Goal: Task Accomplishment & Management: Manage account settings

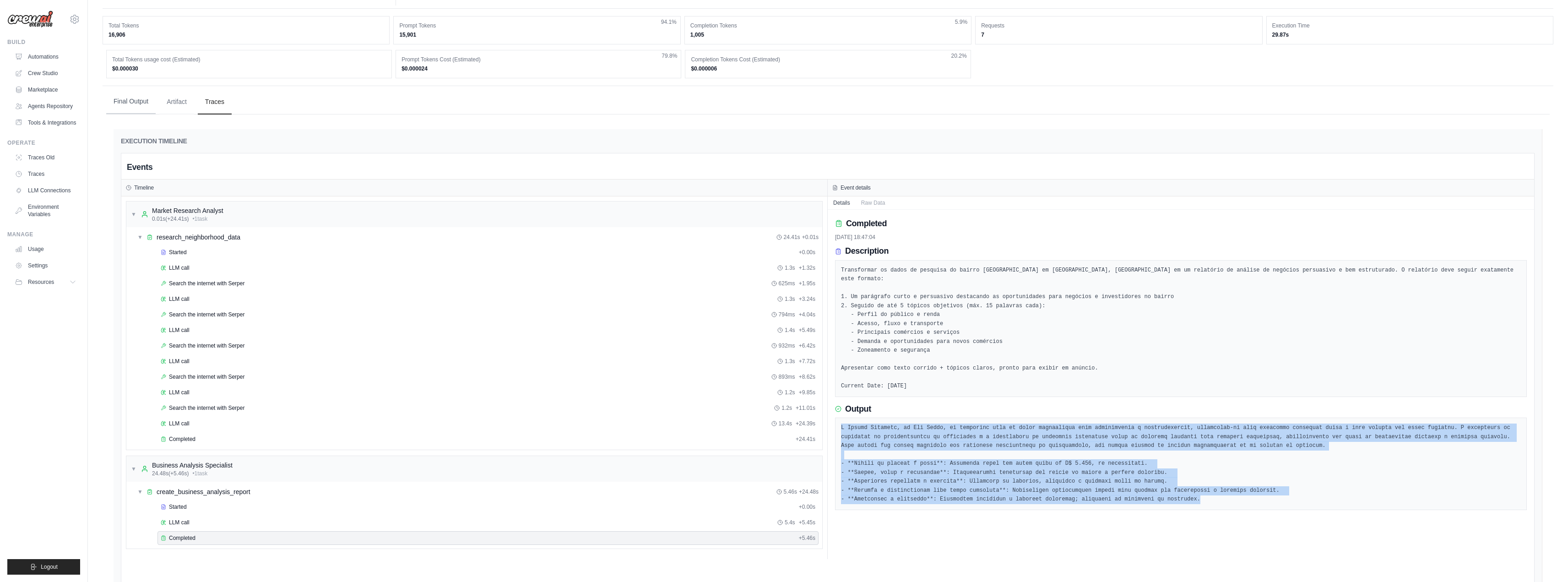
click at [133, 106] on button "Final Output" at bounding box center [131, 101] width 49 height 25
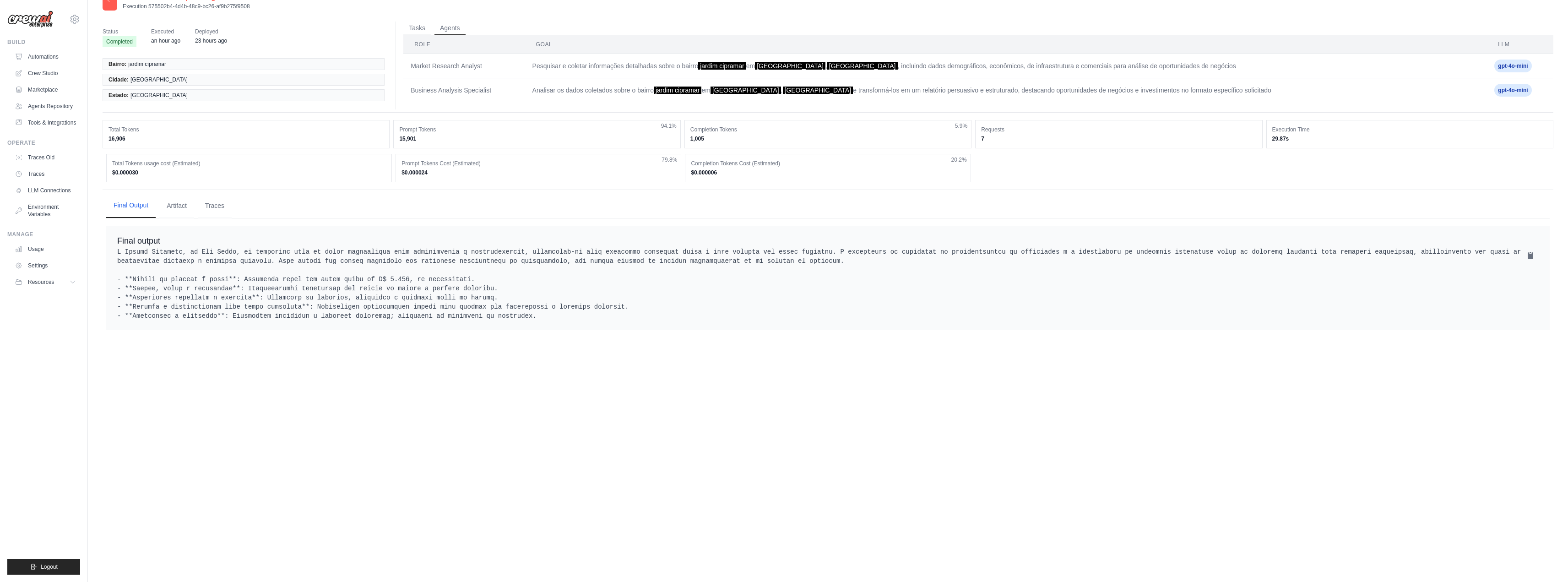
scroll to position [18, 0]
click at [38, 250] on link "Usage" at bounding box center [46, 249] width 69 height 15
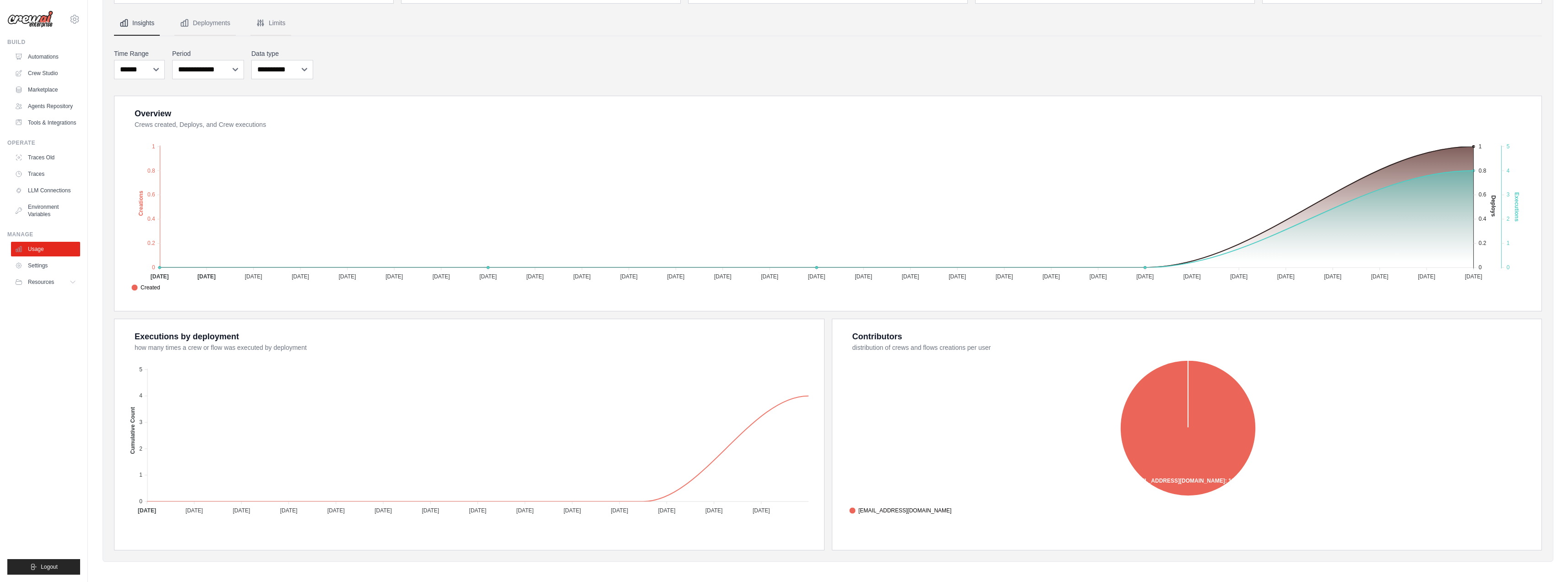
scroll to position [82, 0]
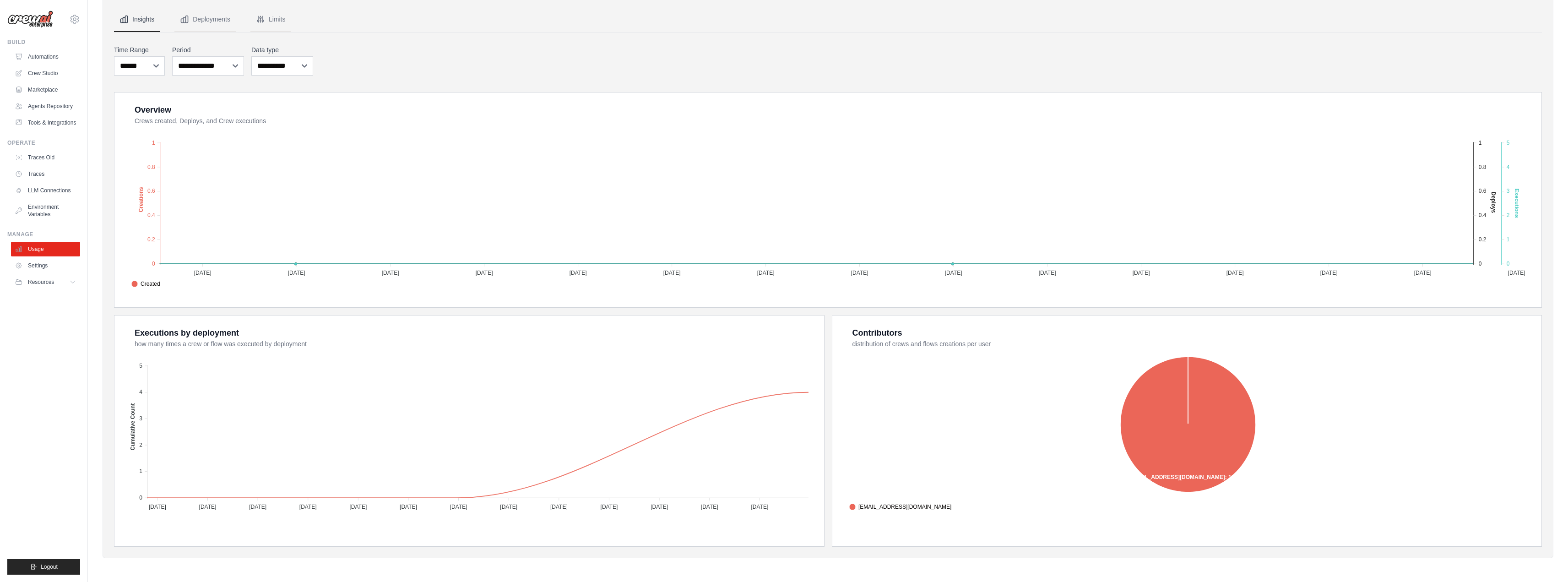
click at [270, 20] on button "Limits" at bounding box center [270, 20] width 40 height 25
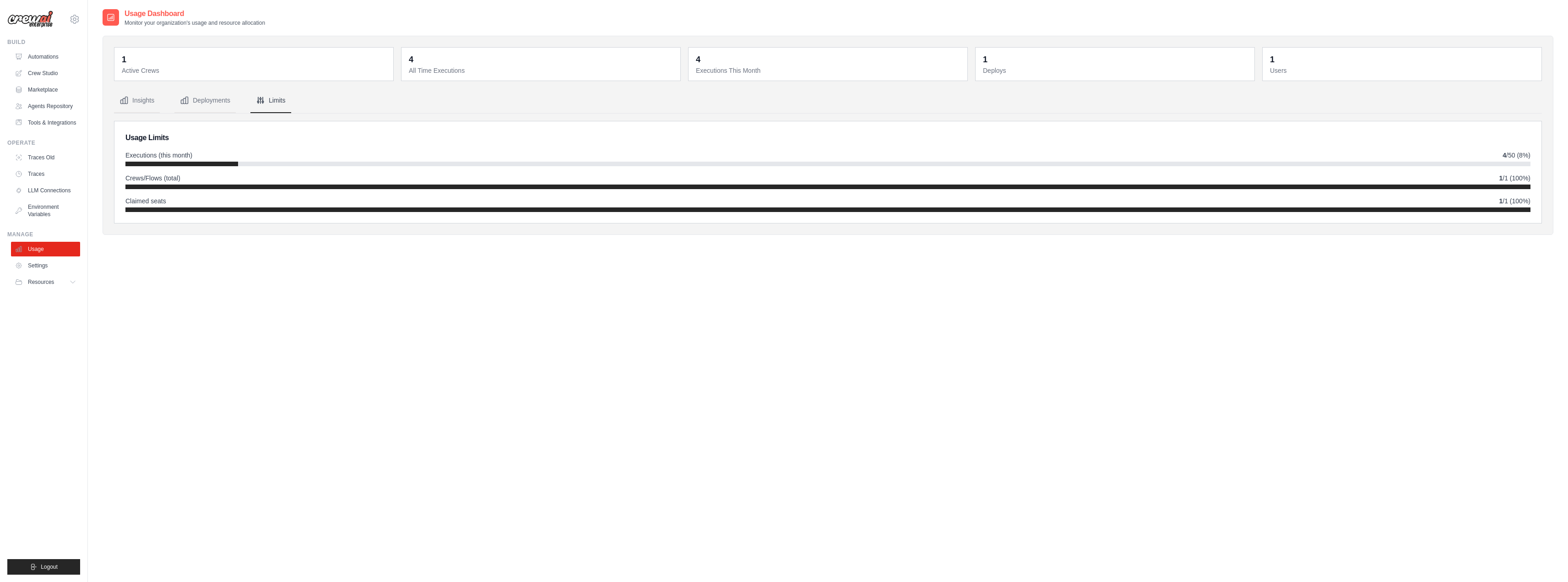
scroll to position [0, 0]
click at [208, 105] on button "Deployments" at bounding box center [205, 101] width 61 height 25
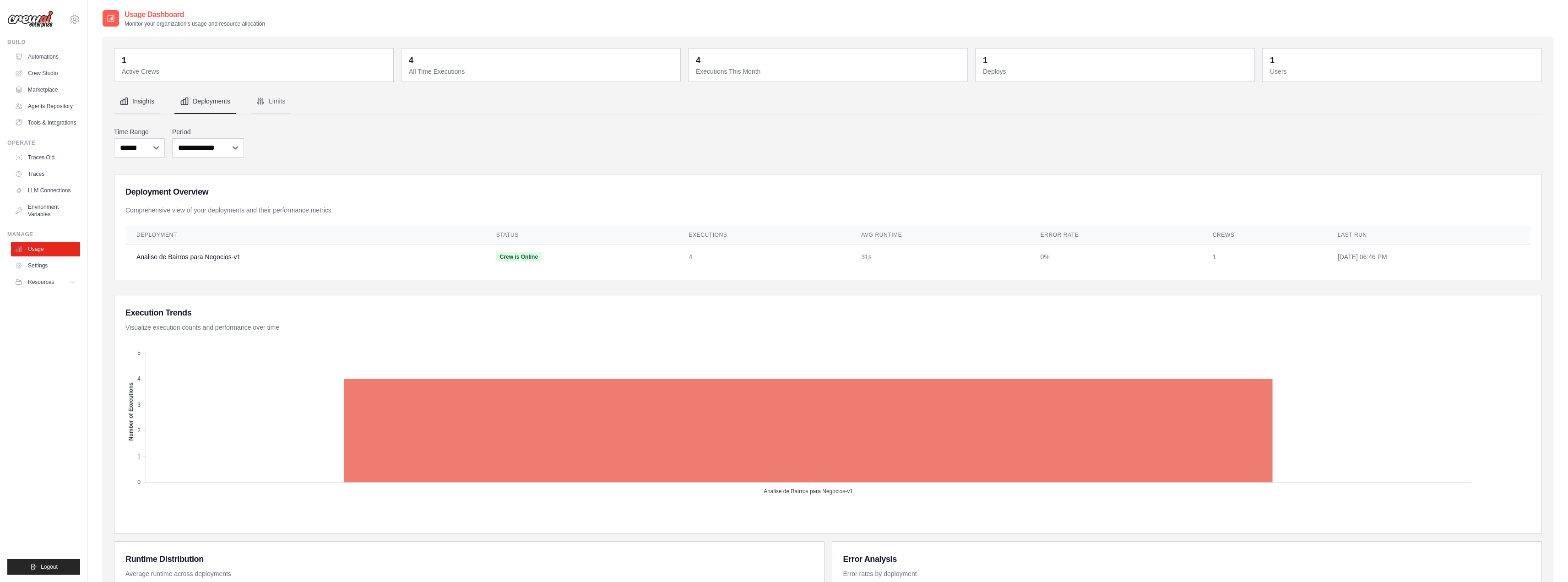
click at [137, 102] on button "Insights" at bounding box center [137, 101] width 46 height 25
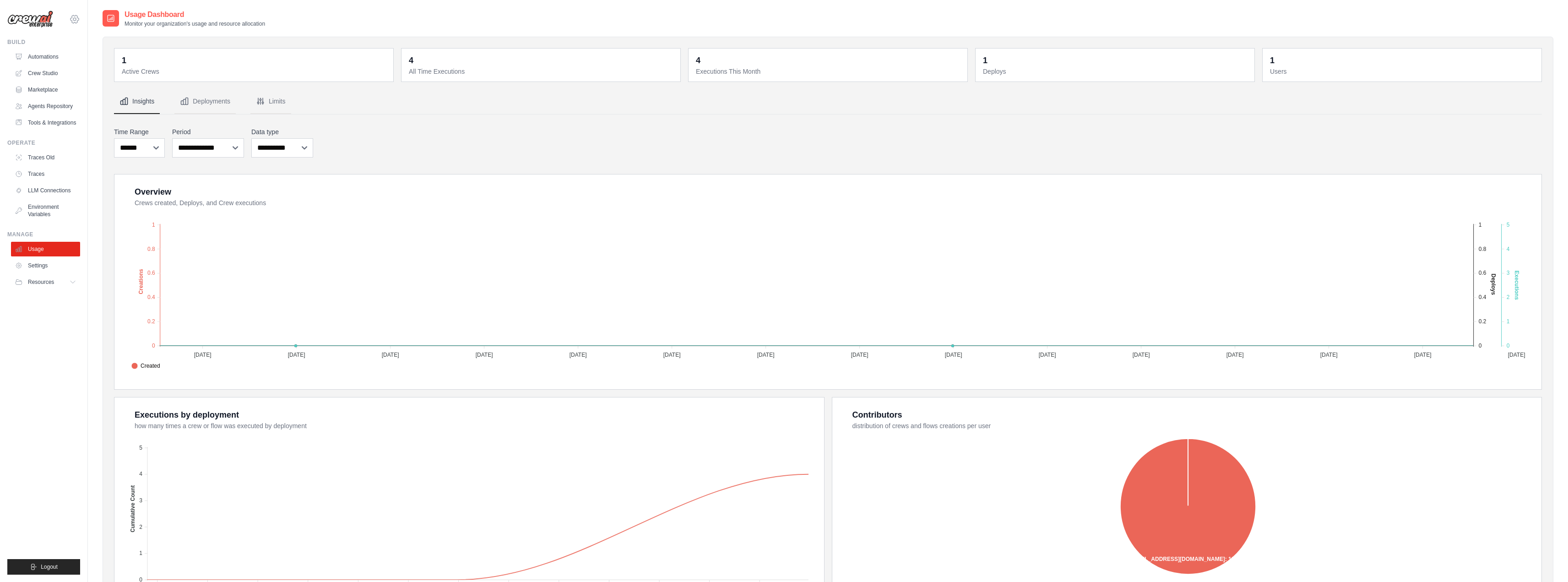
click at [80, 20] on icon at bounding box center [74, 19] width 11 height 11
click at [96, 54] on span "Settings" at bounding box center [114, 56] width 73 height 9
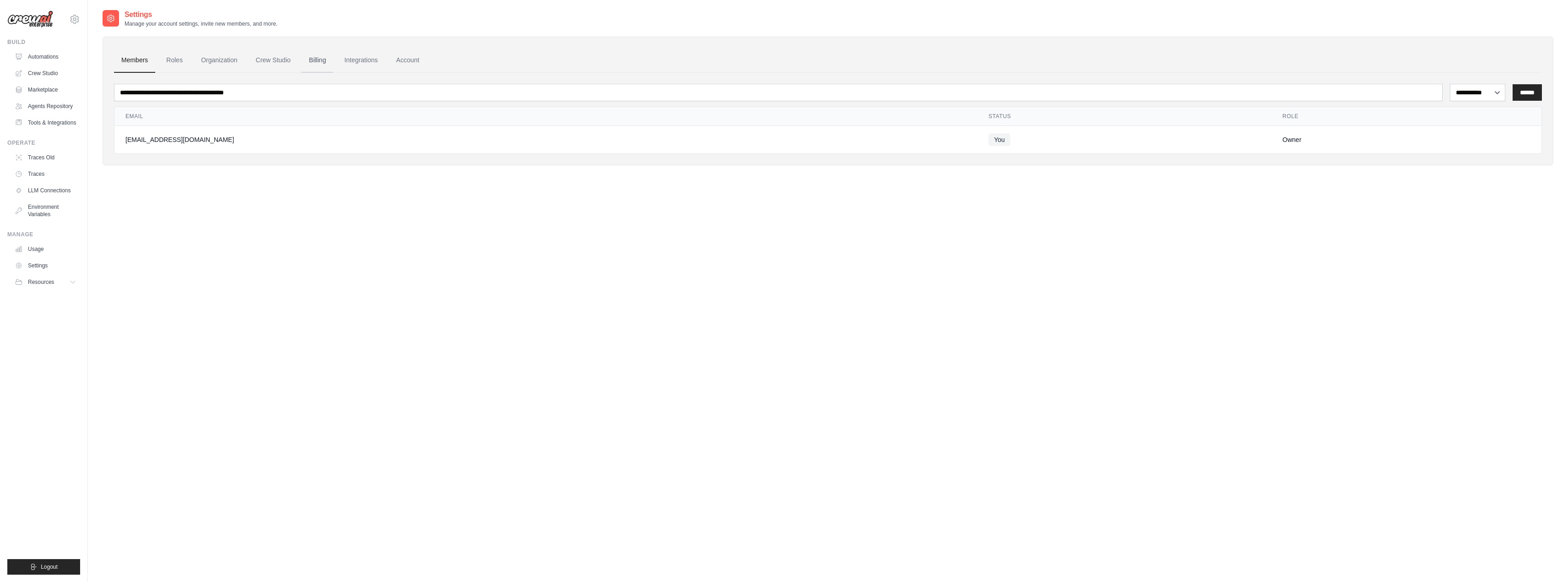
click at [316, 63] on link "Billing" at bounding box center [317, 60] width 31 height 25
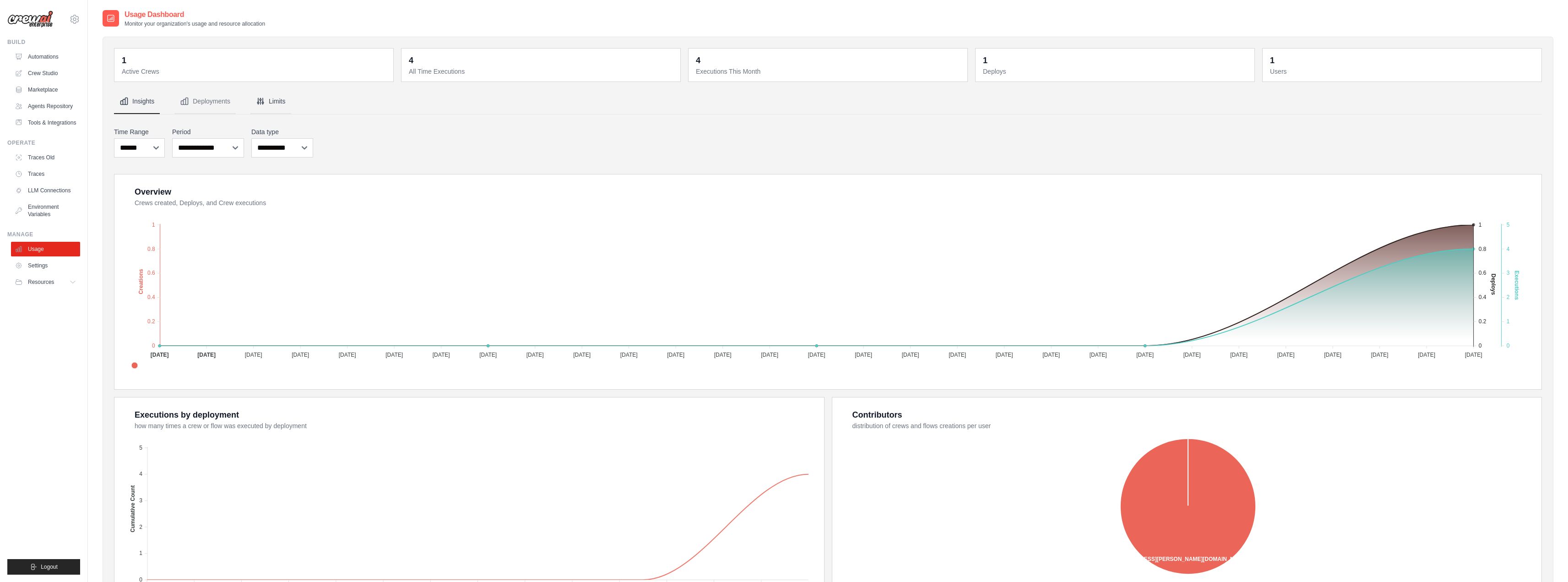
click at [273, 103] on button "Limits" at bounding box center [270, 101] width 40 height 25
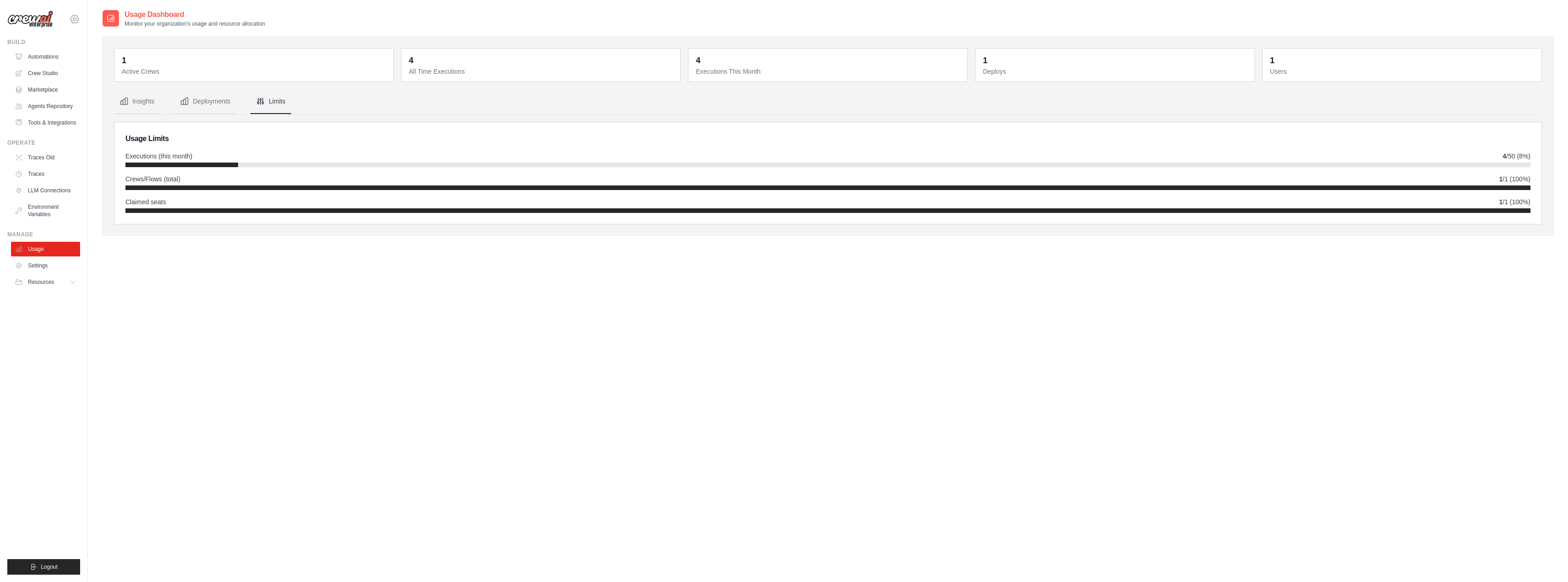
click at [75, 22] on icon at bounding box center [75, 18] width 8 height 7
click at [96, 54] on span "Settings" at bounding box center [115, 56] width 73 height 9
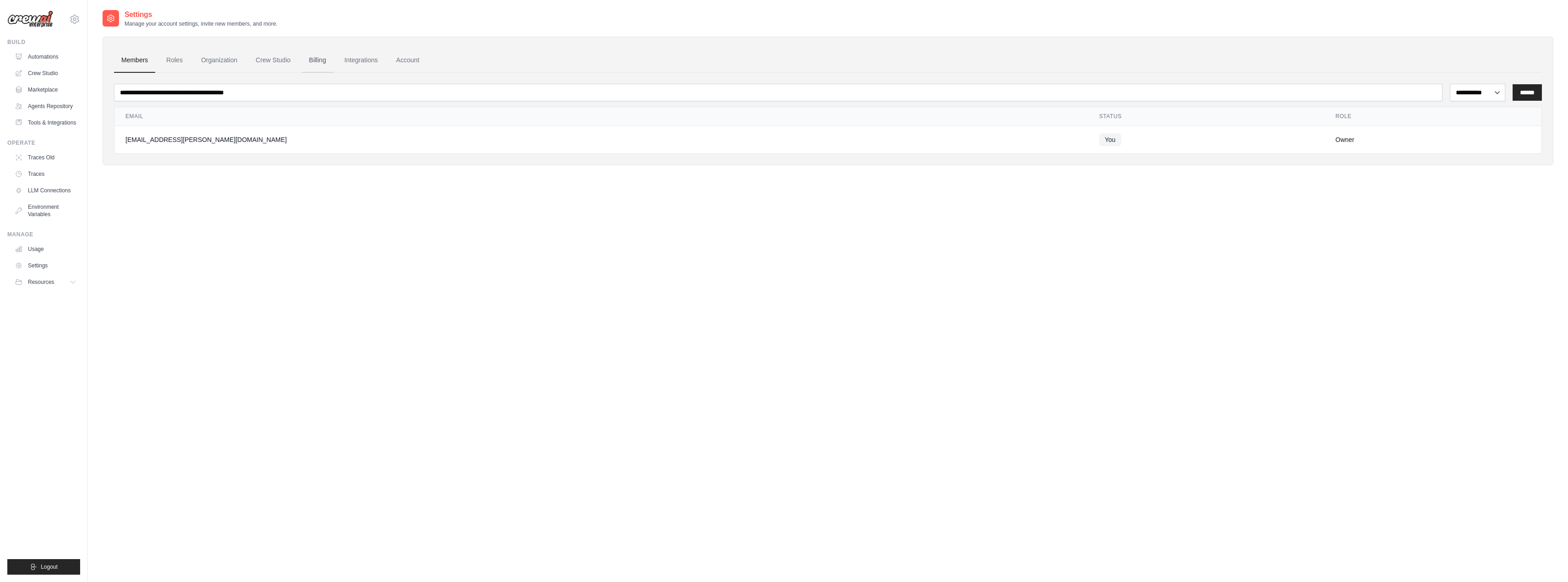
click at [315, 61] on link "Billing" at bounding box center [317, 60] width 31 height 25
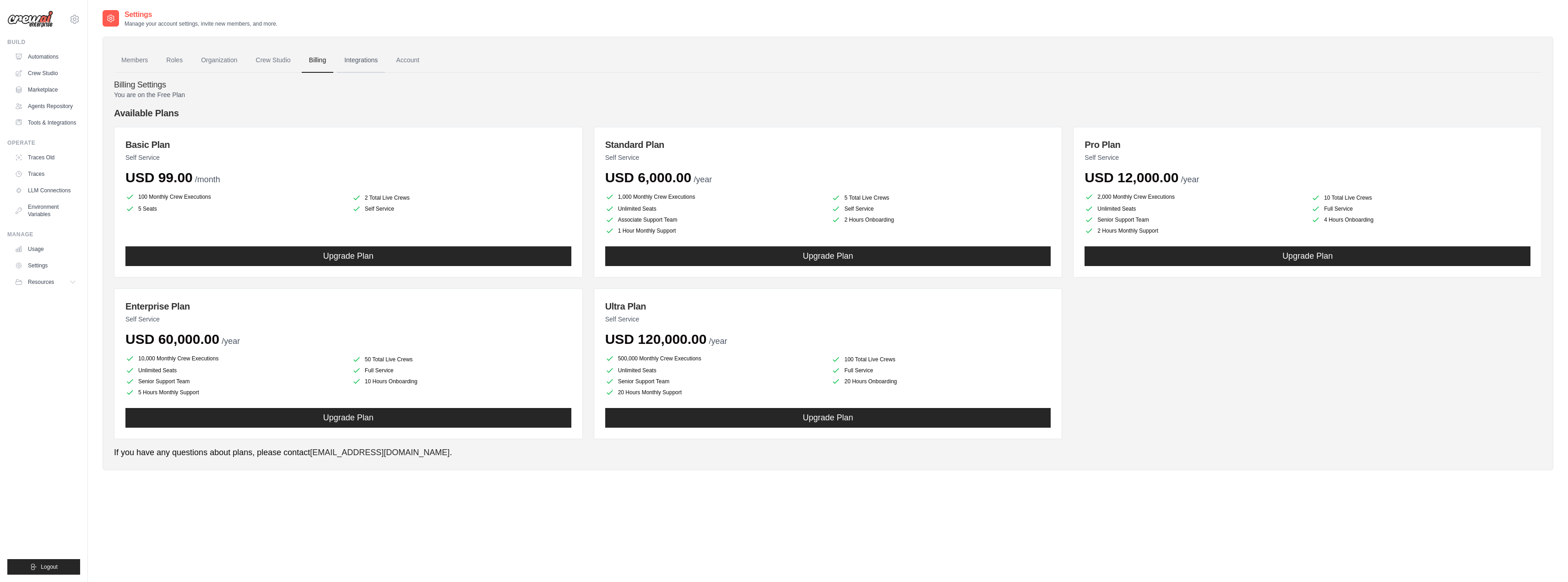
click at [370, 61] on link "Integrations" at bounding box center [361, 60] width 48 height 25
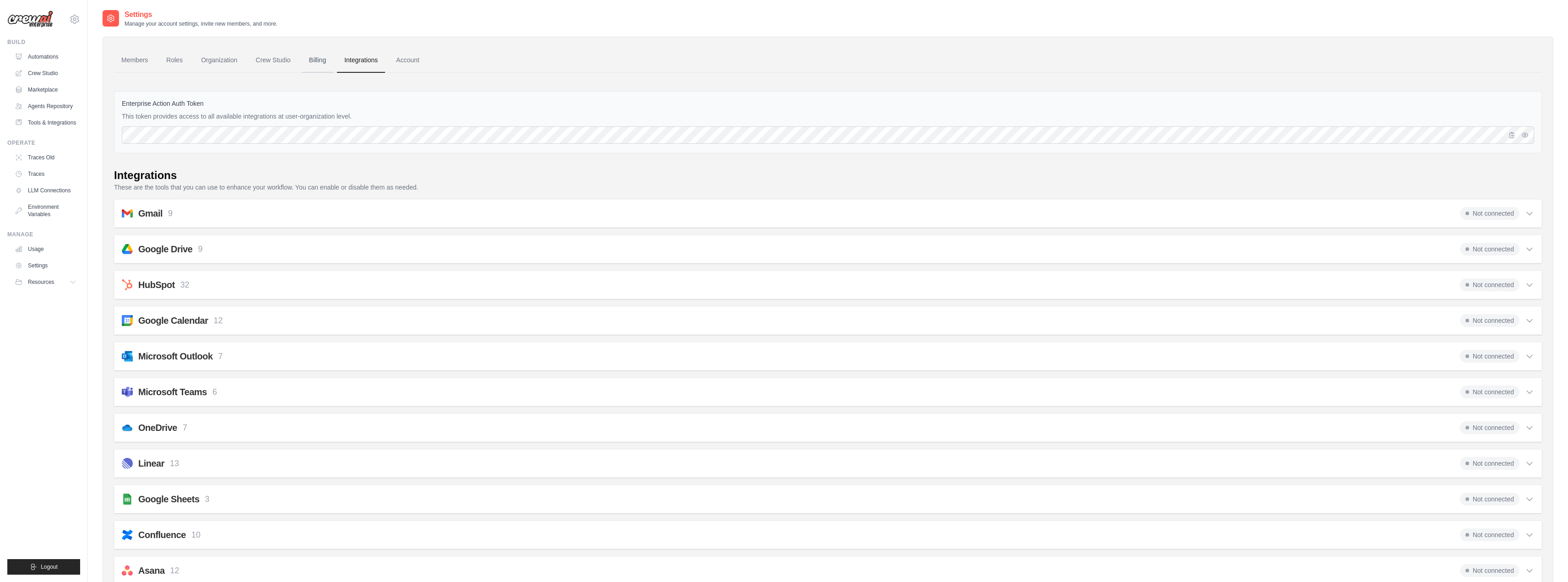
click at [316, 66] on link "Billing" at bounding box center [317, 60] width 31 height 25
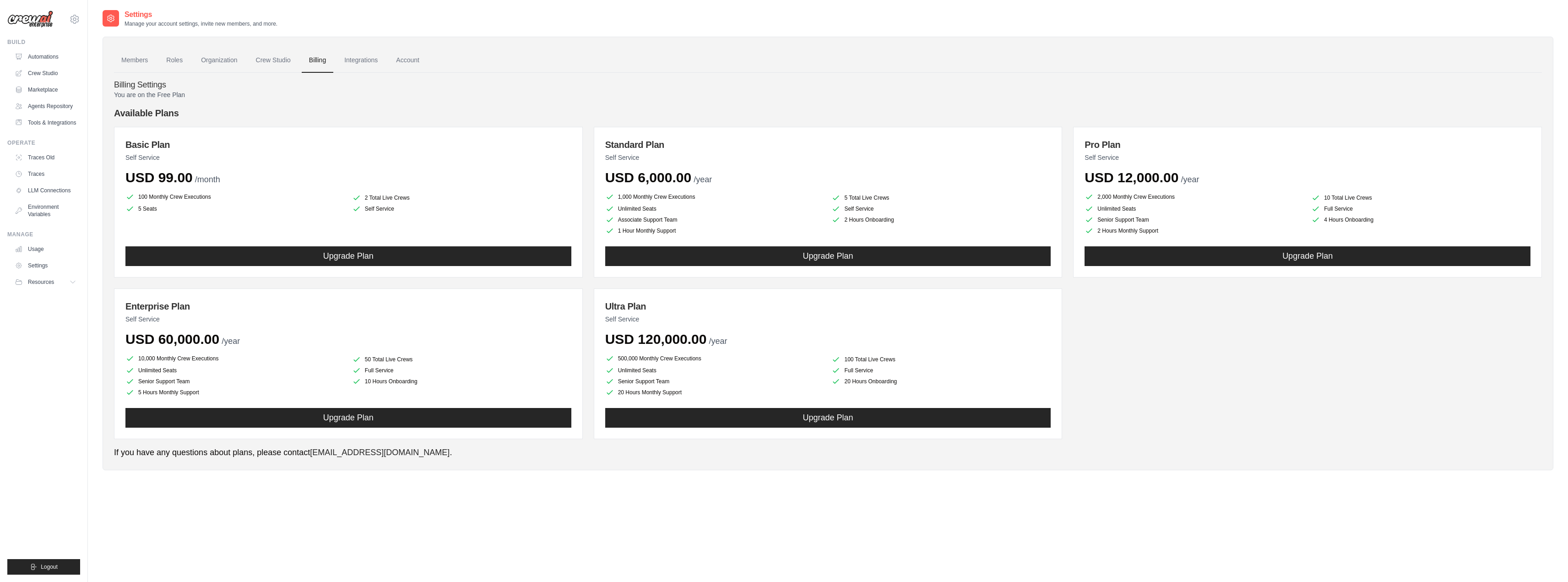
drag, startPoint x: 1095, startPoint y: 196, endPoint x: 1177, endPoint y: 201, distance: 82.2
click at [1177, 201] on li "2,000 Monthly Crew Executions" at bounding box center [1194, 196] width 219 height 11
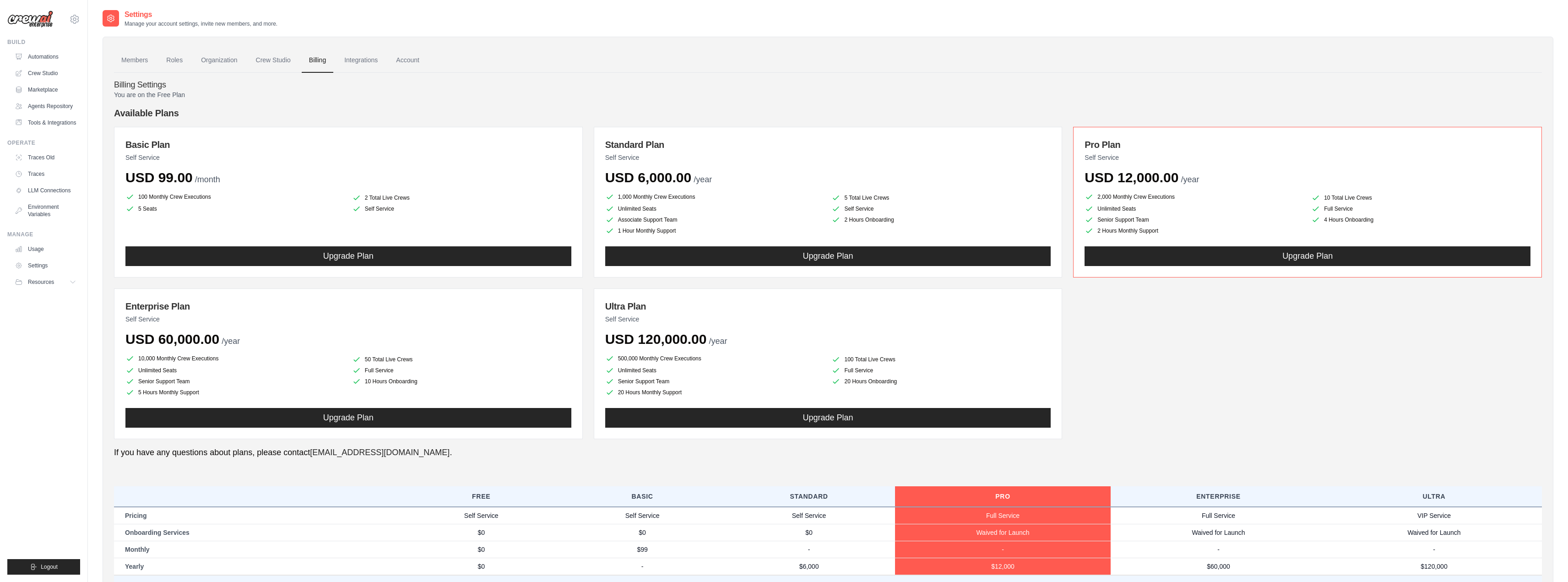
drag, startPoint x: 641, startPoint y: 339, endPoint x: 749, endPoint y: 339, distance: 108.0
click at [749, 339] on div "USD 120,000.00 /year" at bounding box center [827, 340] width 446 height 16
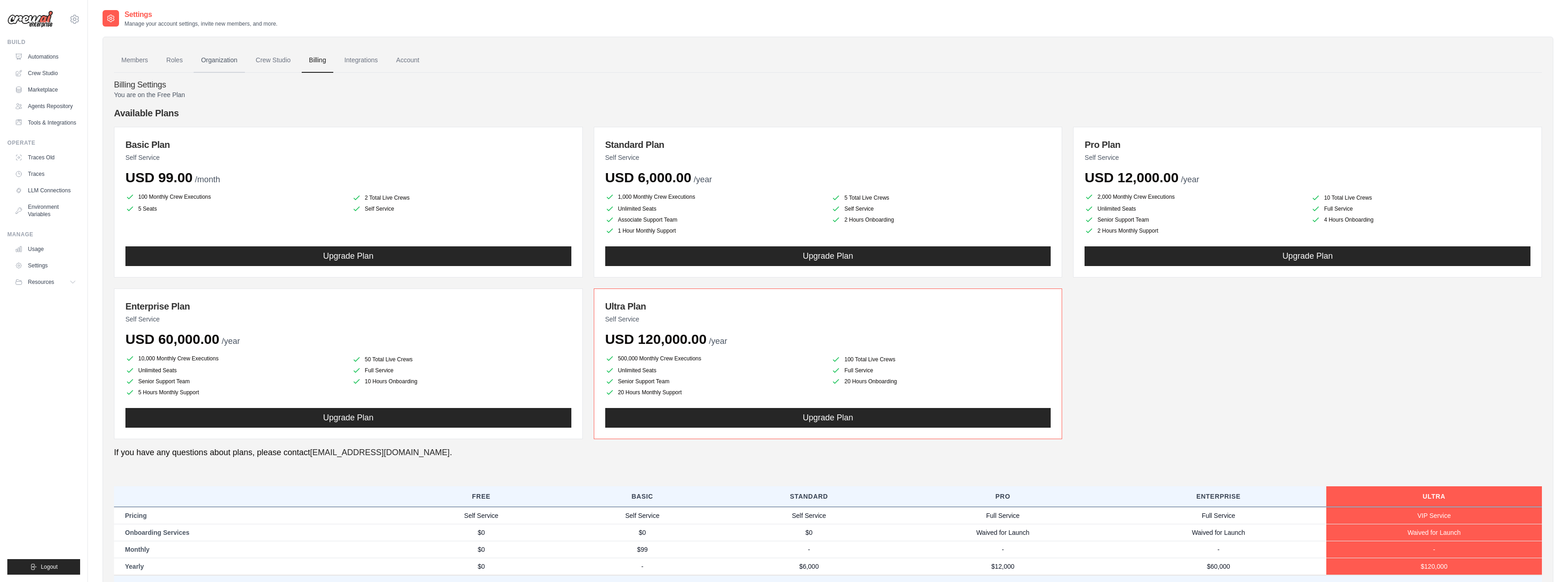
click at [230, 59] on link "Organization" at bounding box center [219, 60] width 51 height 25
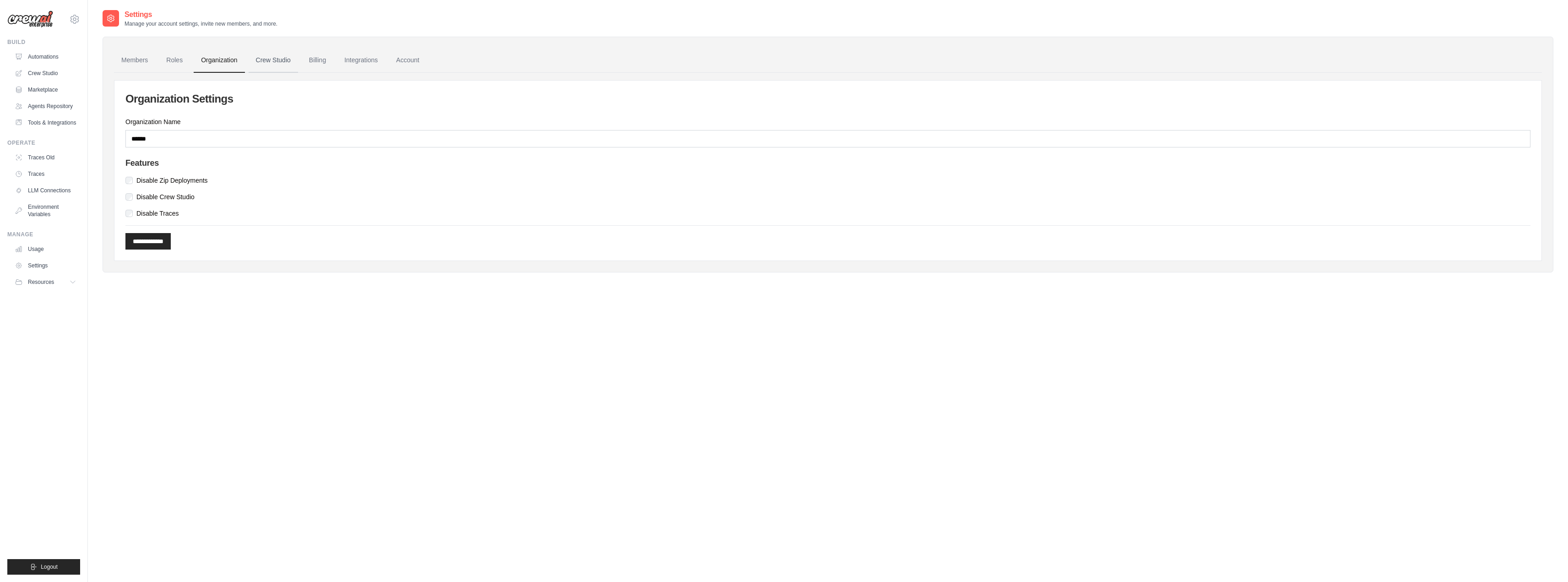
click at [291, 59] on link "Crew Studio" at bounding box center [274, 60] width 49 height 25
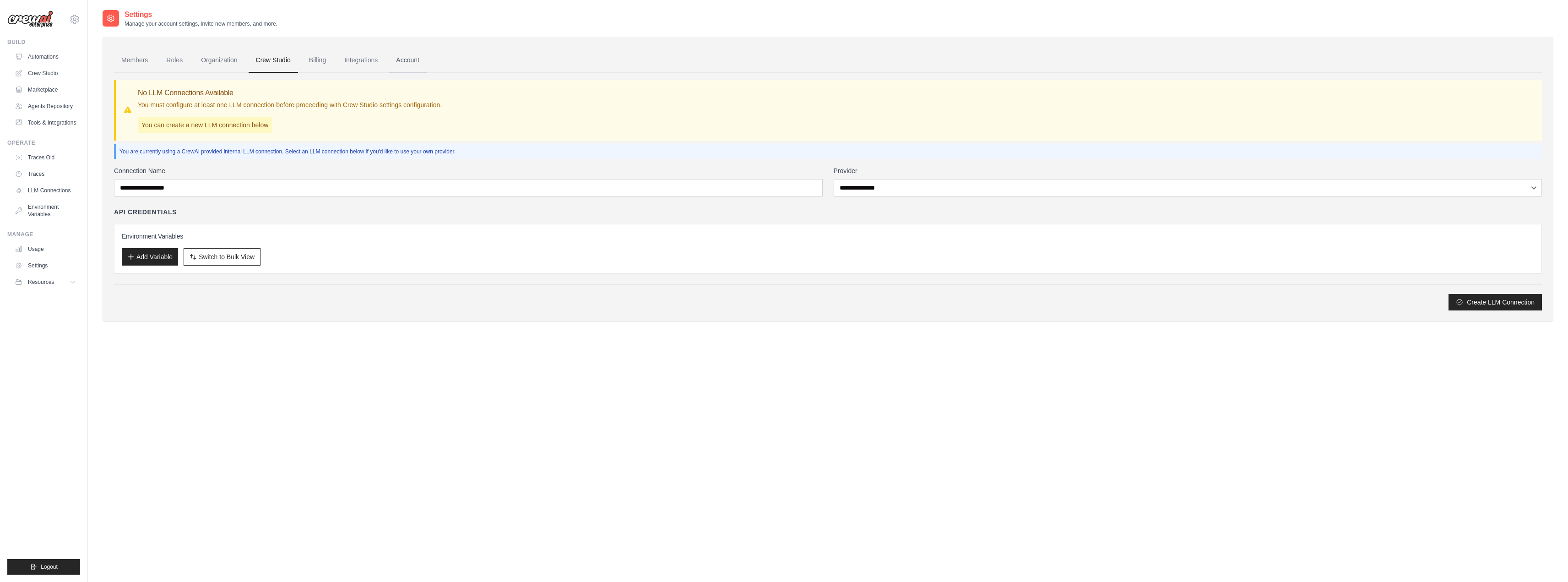
click at [410, 61] on link "Account" at bounding box center [408, 60] width 38 height 25
